Goal: Communication & Community: Answer question/provide support

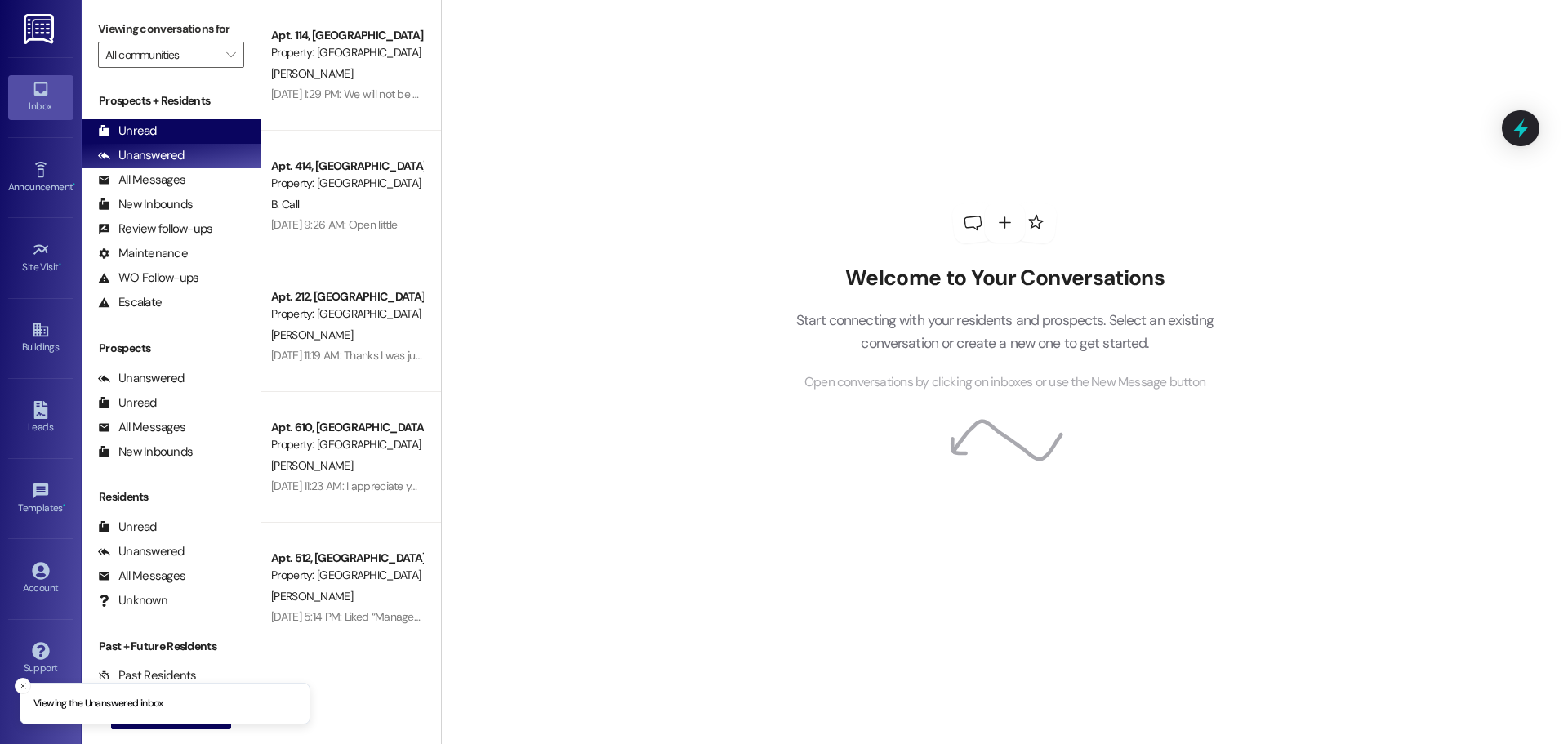
click at [140, 134] on div "Unread" at bounding box center [127, 131] width 59 height 17
click at [177, 131] on div "Unread (0)" at bounding box center [170, 132] width 179 height 24
